Goal: Transaction & Acquisition: Purchase product/service

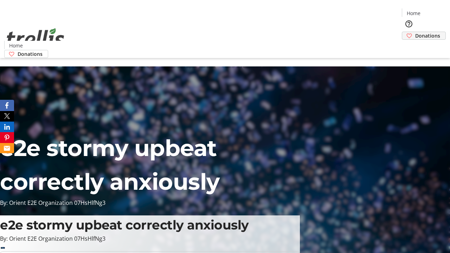
click at [415, 32] on span "Donations" at bounding box center [427, 35] width 25 height 7
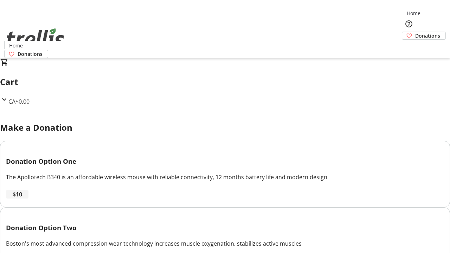
click at [22, 199] on span "$10" at bounding box center [17, 194] width 9 height 8
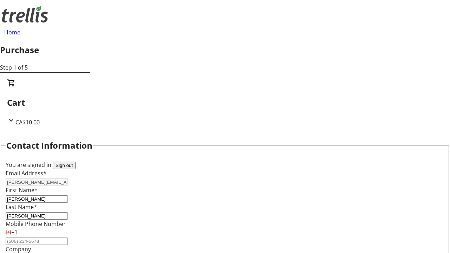
select select "CA"
type input "[STREET_ADDRESS][PERSON_NAME]"
type input "Kelowna"
select select "BC"
type input "Kelowna"
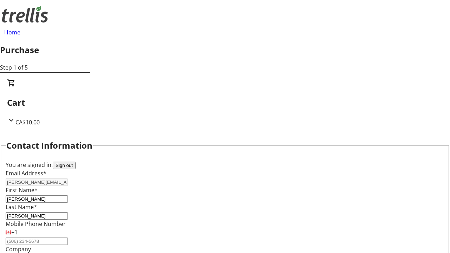
type input "V1Y 0C2"
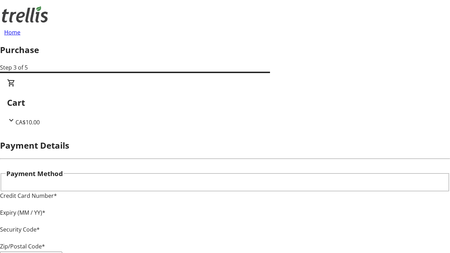
type input "V1Y 0C2"
